Goal: Find specific page/section: Find specific page/section

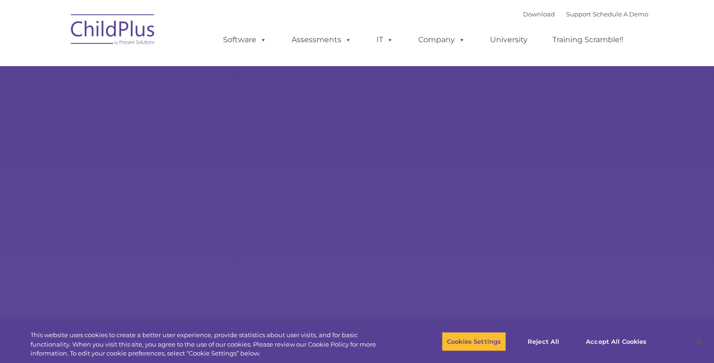
select select "MEDIUM"
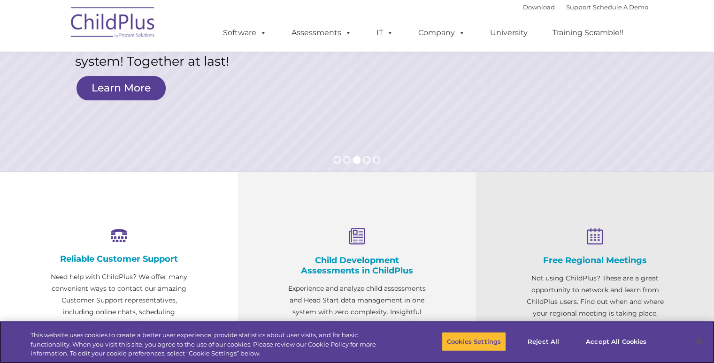
scroll to position [65, 0]
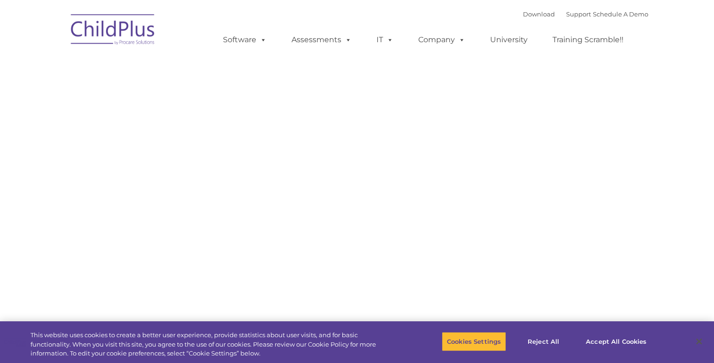
type input ""
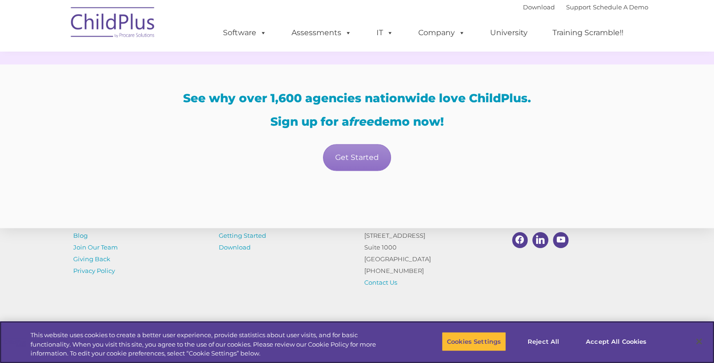
scroll to position [1619, 0]
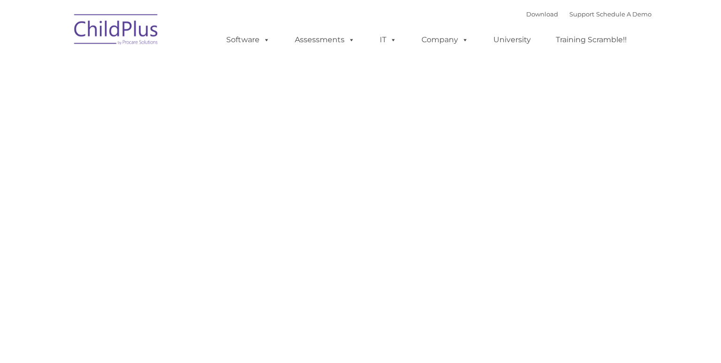
type input ""
